Goal: Task Accomplishment & Management: Manage account settings

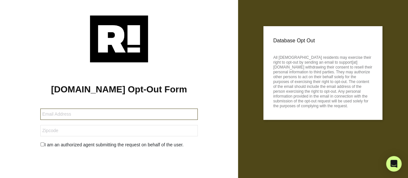
click at [58, 115] on input "text" at bounding box center [119, 113] width 158 height 11
type input "[EMAIL_ADDRESS][DOMAIN_NAME]"
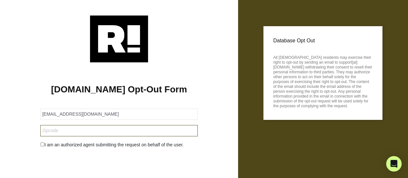
type input "35058-1618"
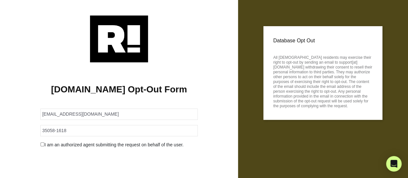
drag, startPoint x: 136, startPoint y: 148, endPoint x: 195, endPoint y: 139, distance: 60.4
click at [195, 139] on form "[EMAIL_ADDRESS][DOMAIN_NAME] 35058-1618 I am an authorized agent submitting the…" at bounding box center [119, 149] width 158 height 97
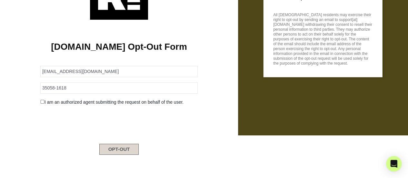
click at [116, 145] on button "OPT-OUT" at bounding box center [119, 149] width 40 height 11
